Goal: Task Accomplishment & Management: Complete application form

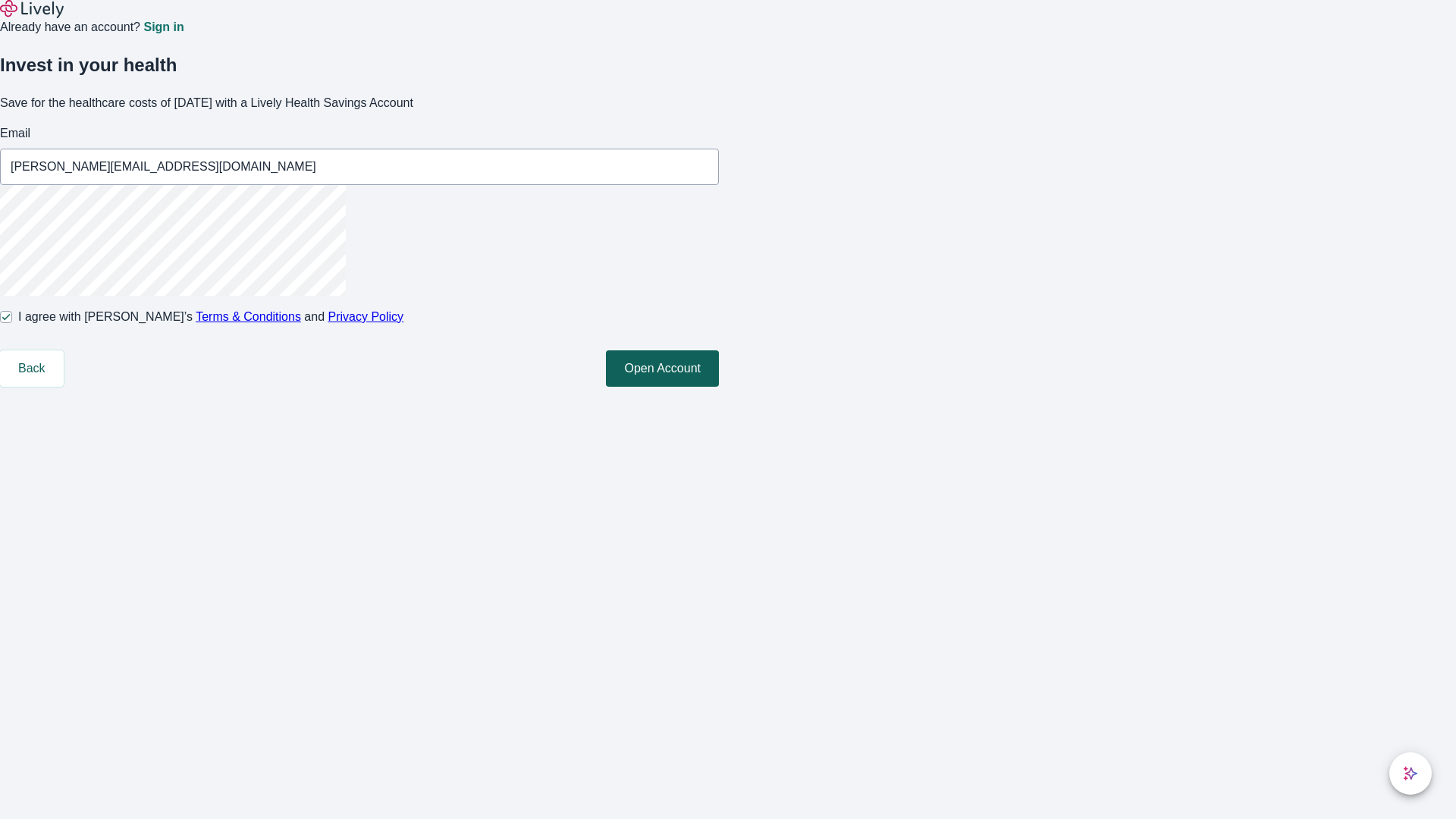
click at [719, 387] on button "Open Account" at bounding box center [662, 368] width 113 height 37
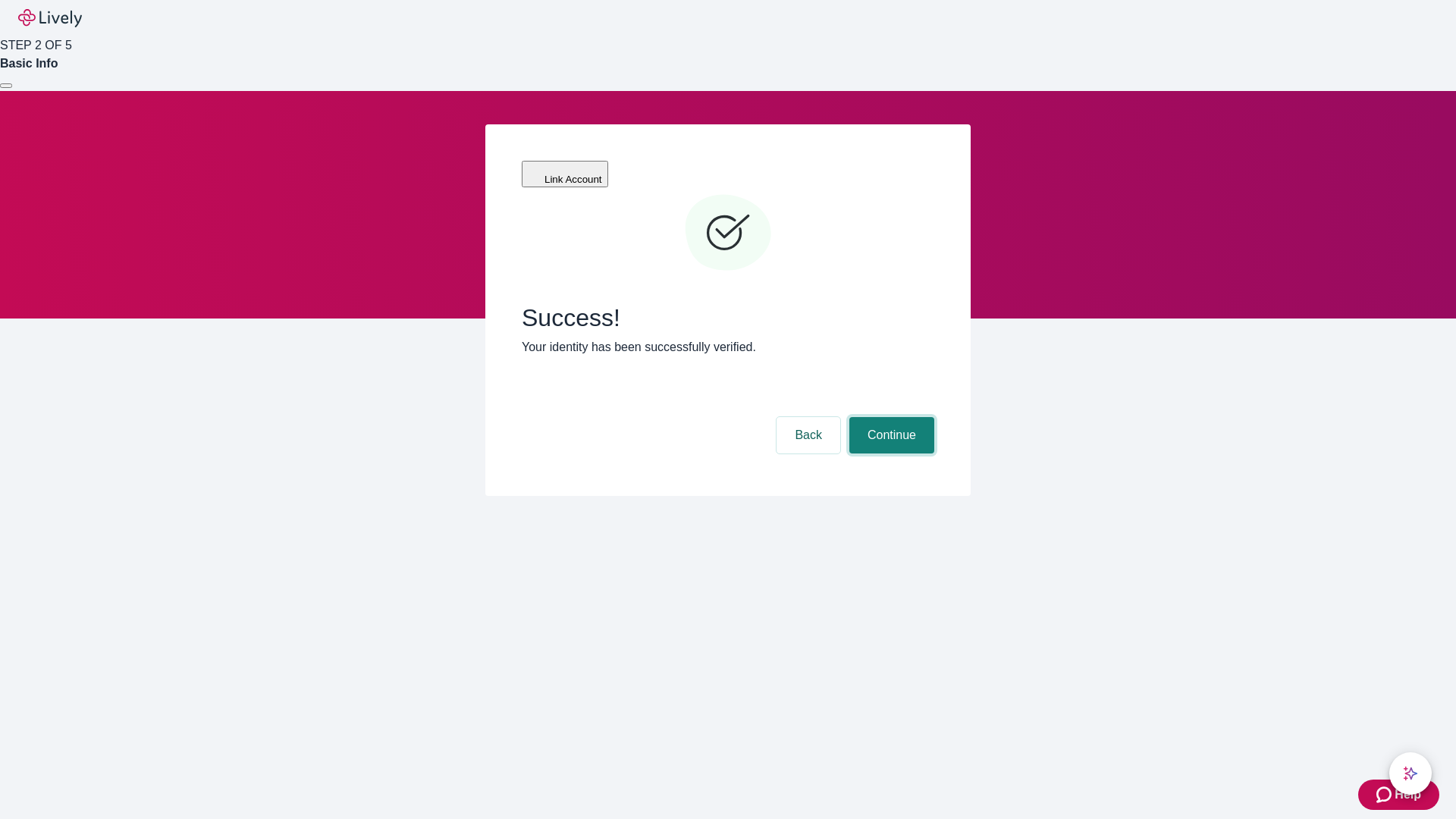
click at [889, 417] on button "Continue" at bounding box center [891, 435] width 85 height 37
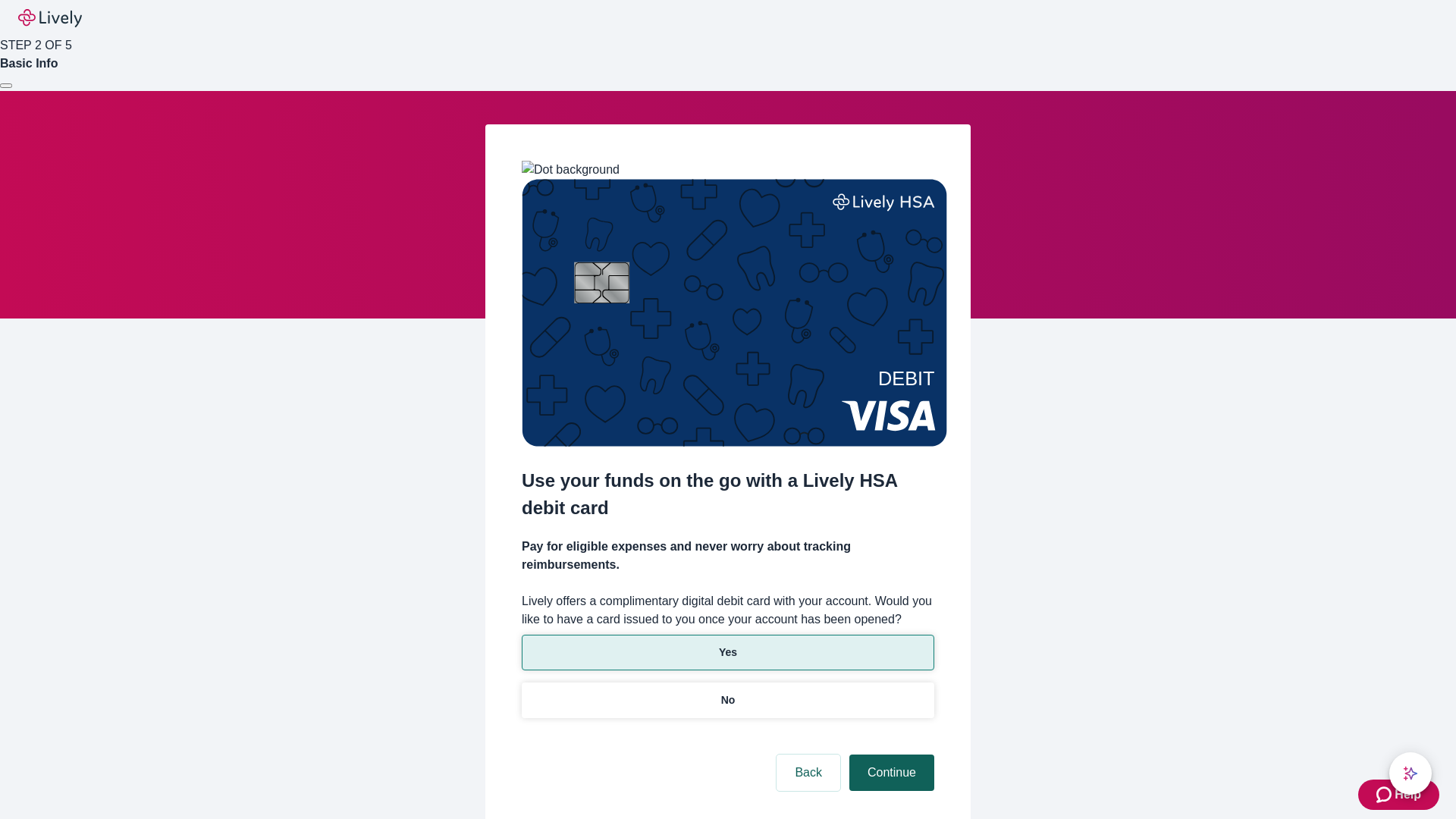
click at [727, 645] on p "Yes" at bounding box center [727, 652] width 18 height 16
click at [889, 754] on button "Continue" at bounding box center [891, 772] width 85 height 37
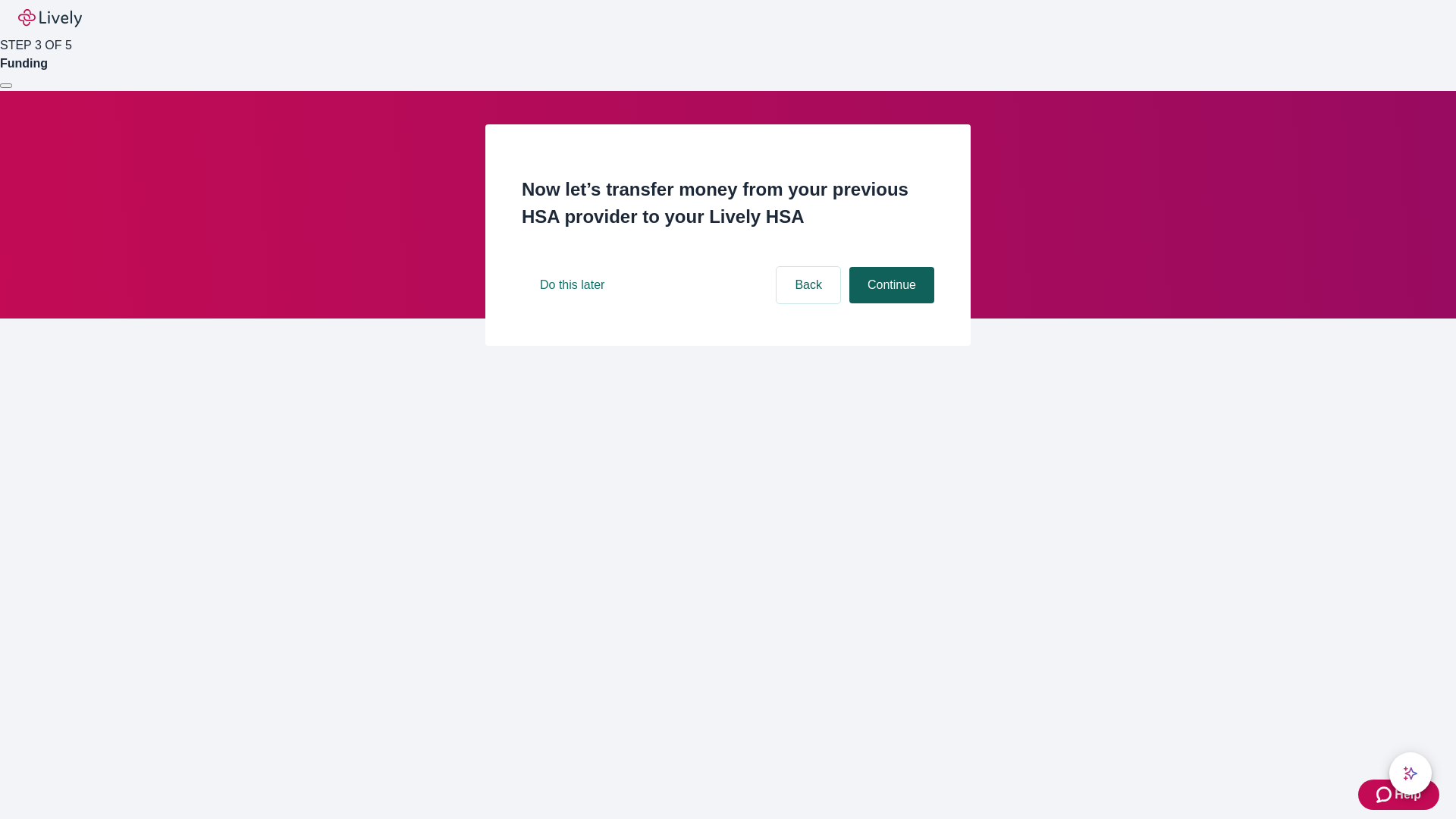
click at [889, 304] on button "Continue" at bounding box center [891, 285] width 85 height 37
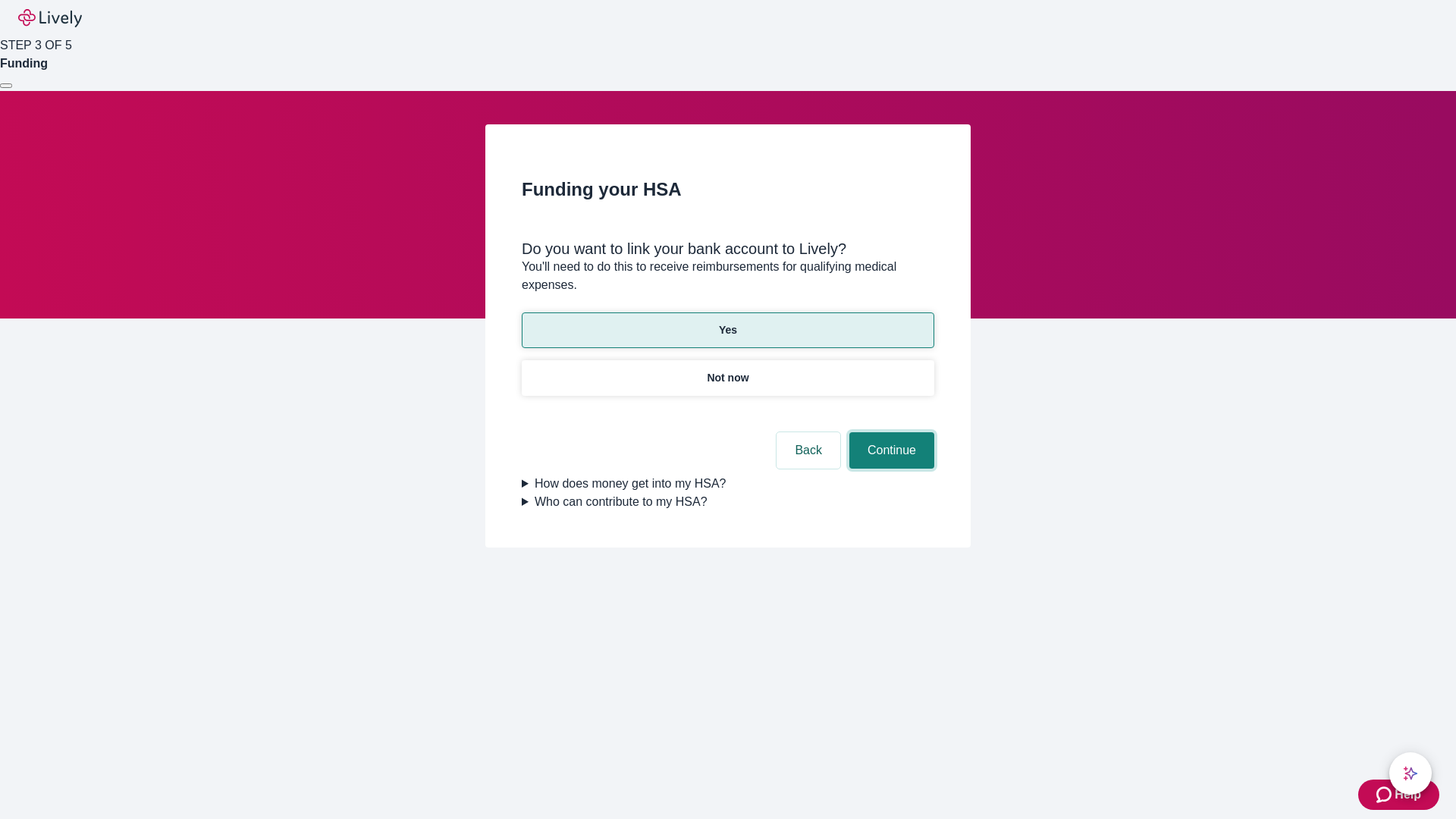
click at [889, 432] on button "Continue" at bounding box center [891, 450] width 85 height 37
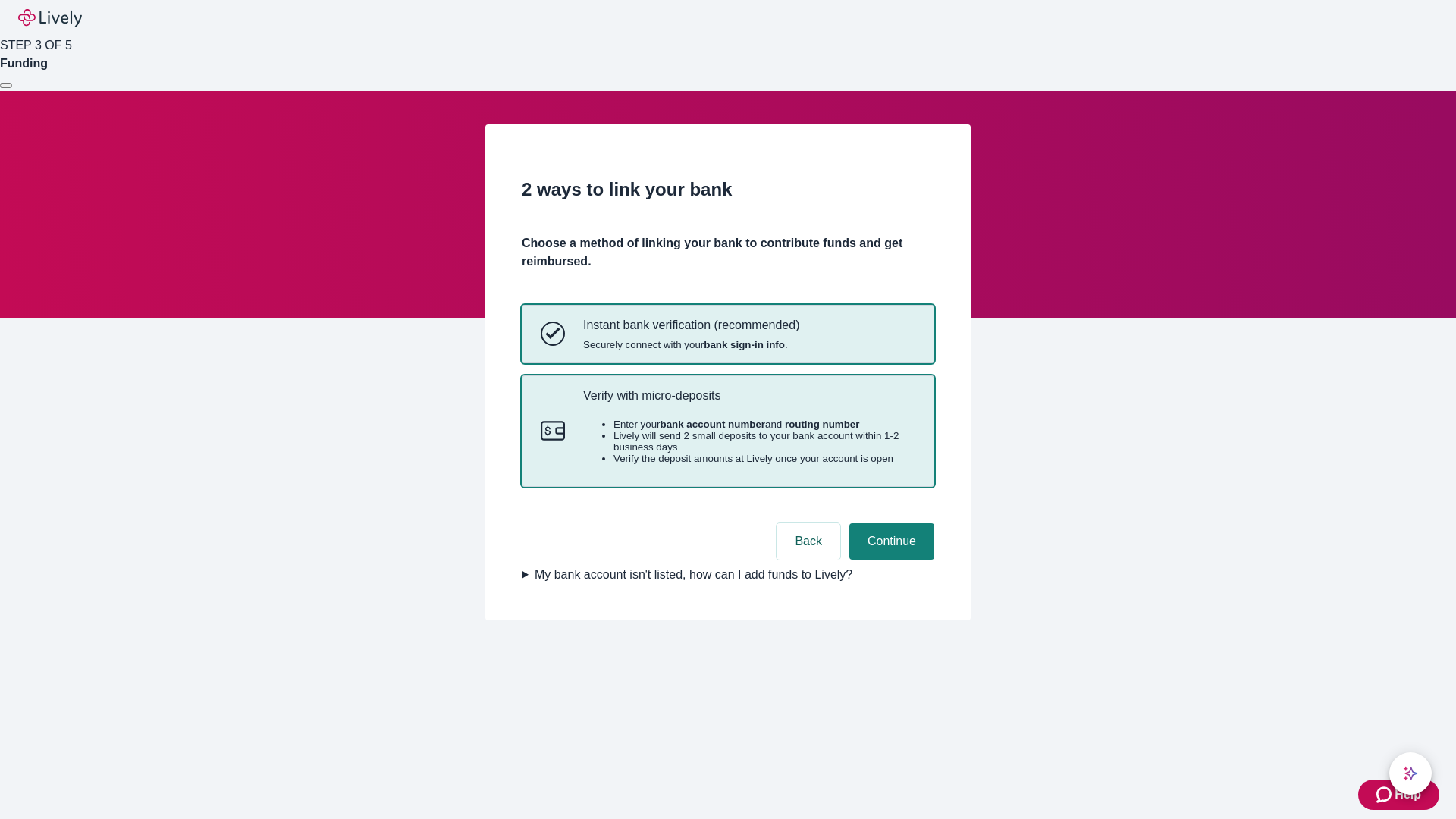
click at [749, 403] on p "Verify with micro-deposits" at bounding box center [749, 395] width 332 height 14
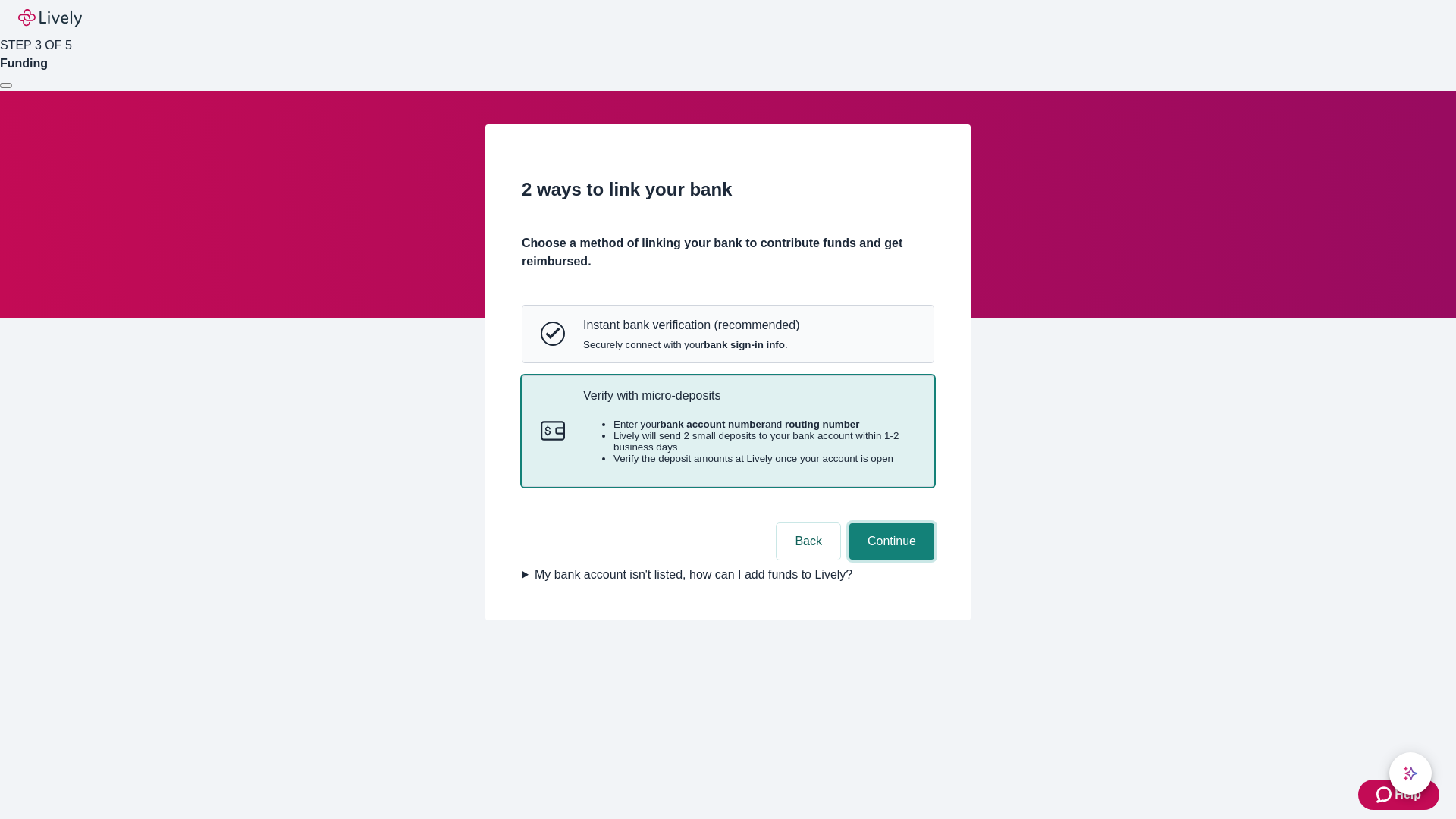
click at [889, 559] on button "Continue" at bounding box center [891, 541] width 85 height 37
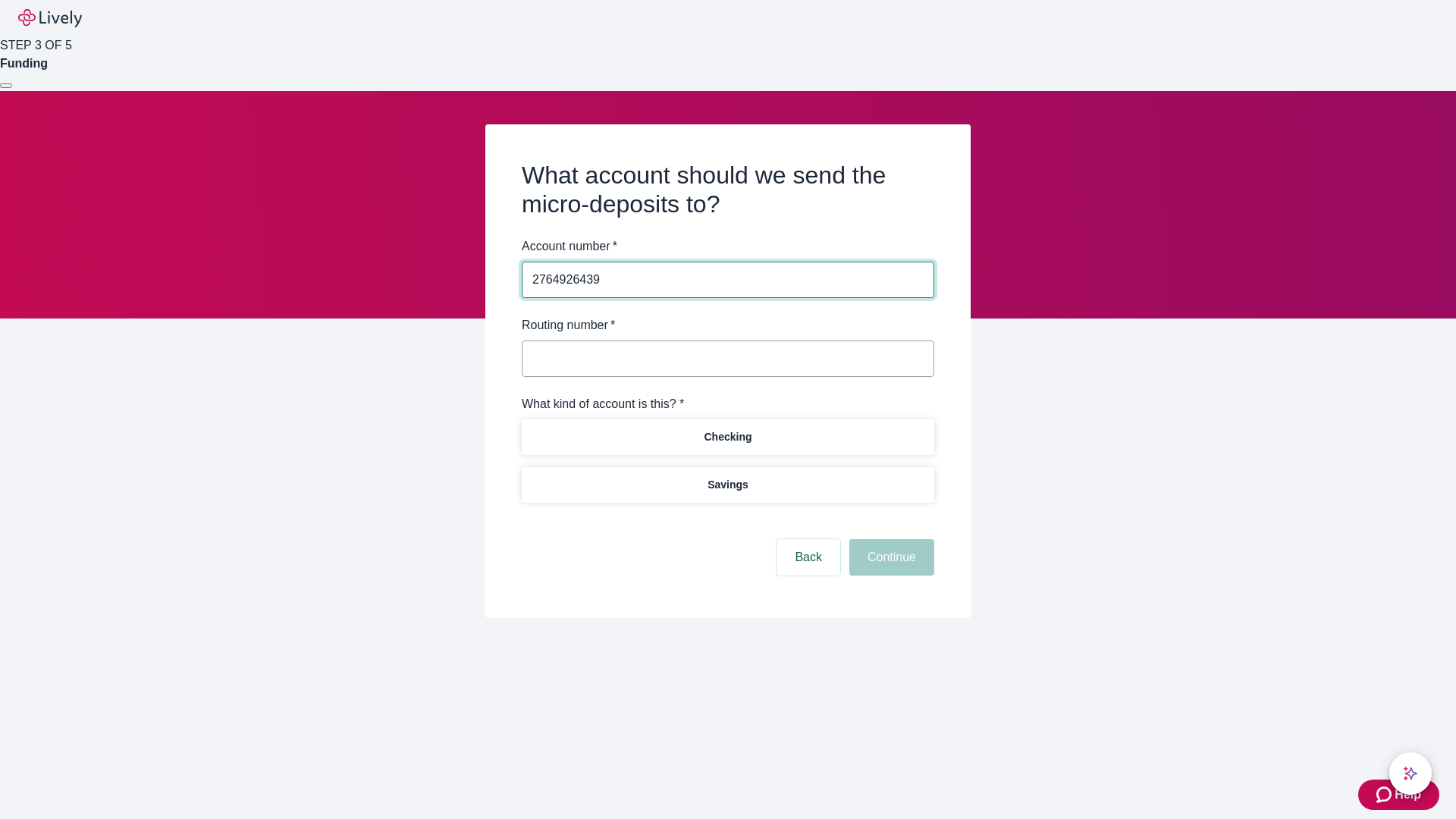
type input "2764926439"
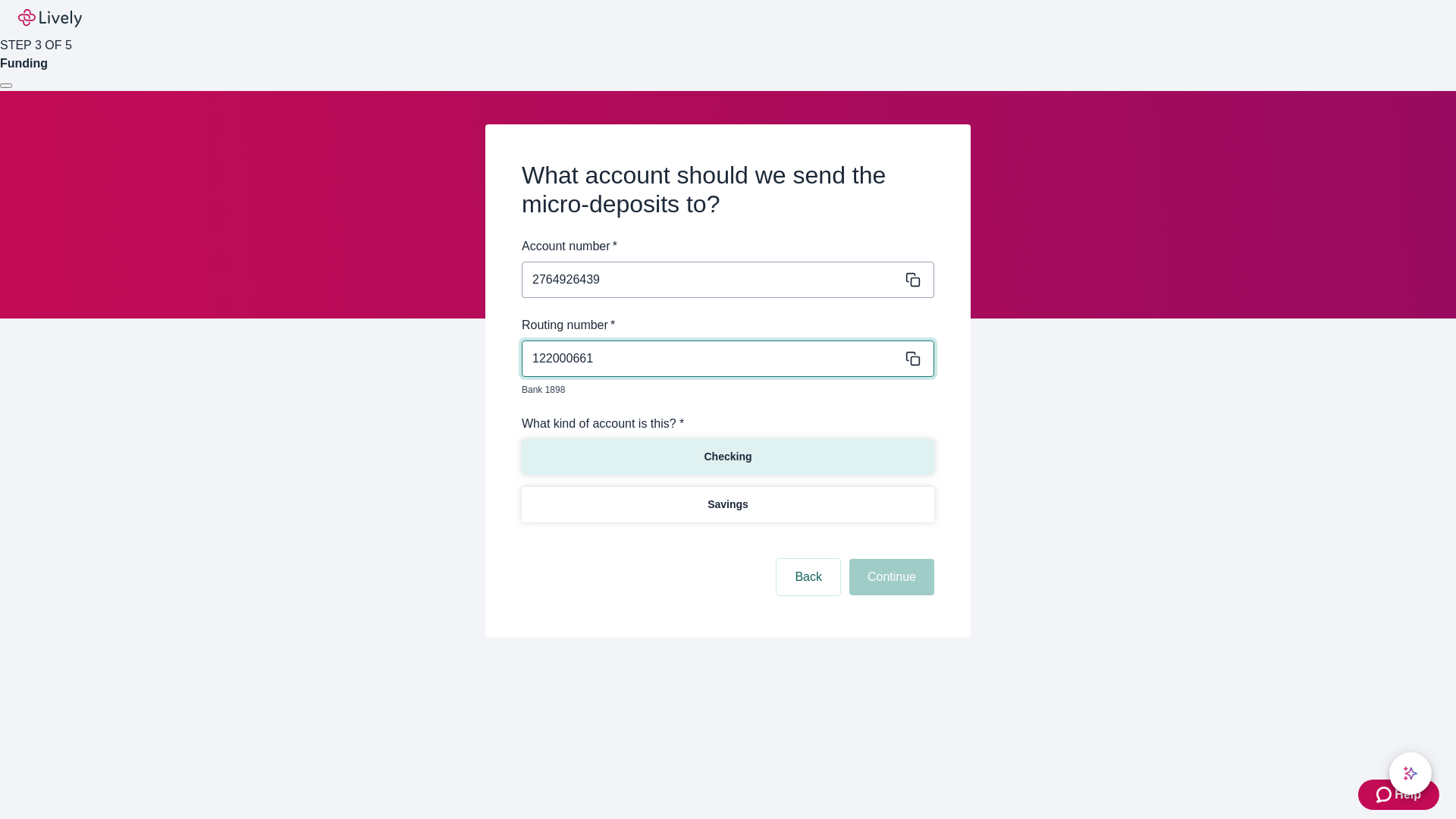
type input "122000661"
click at [727, 449] on p "Checking" at bounding box center [727, 456] width 48 height 16
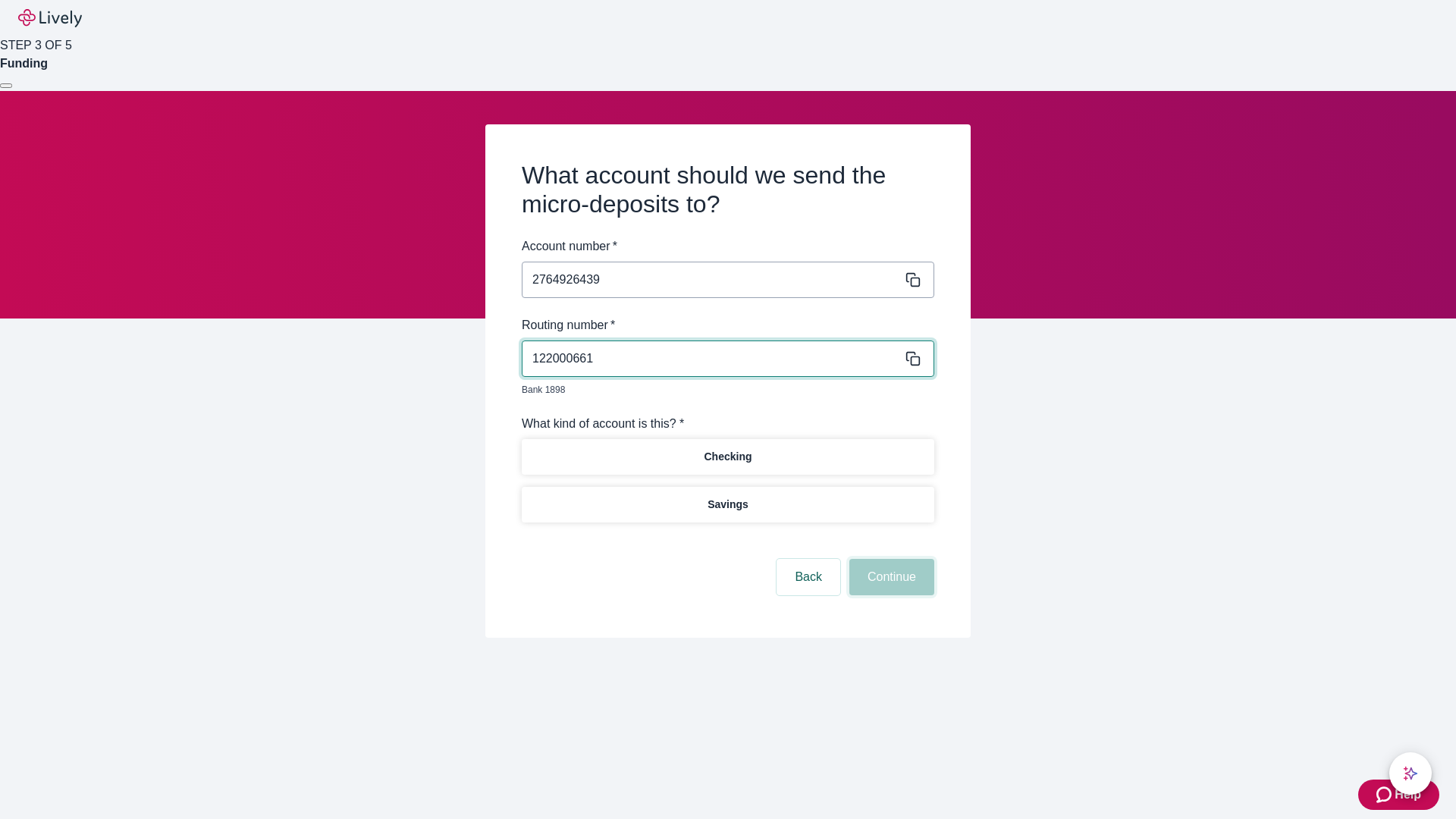
click at [889, 559] on button "Continue" at bounding box center [891, 576] width 85 height 37
